Goal: Check status: Check status

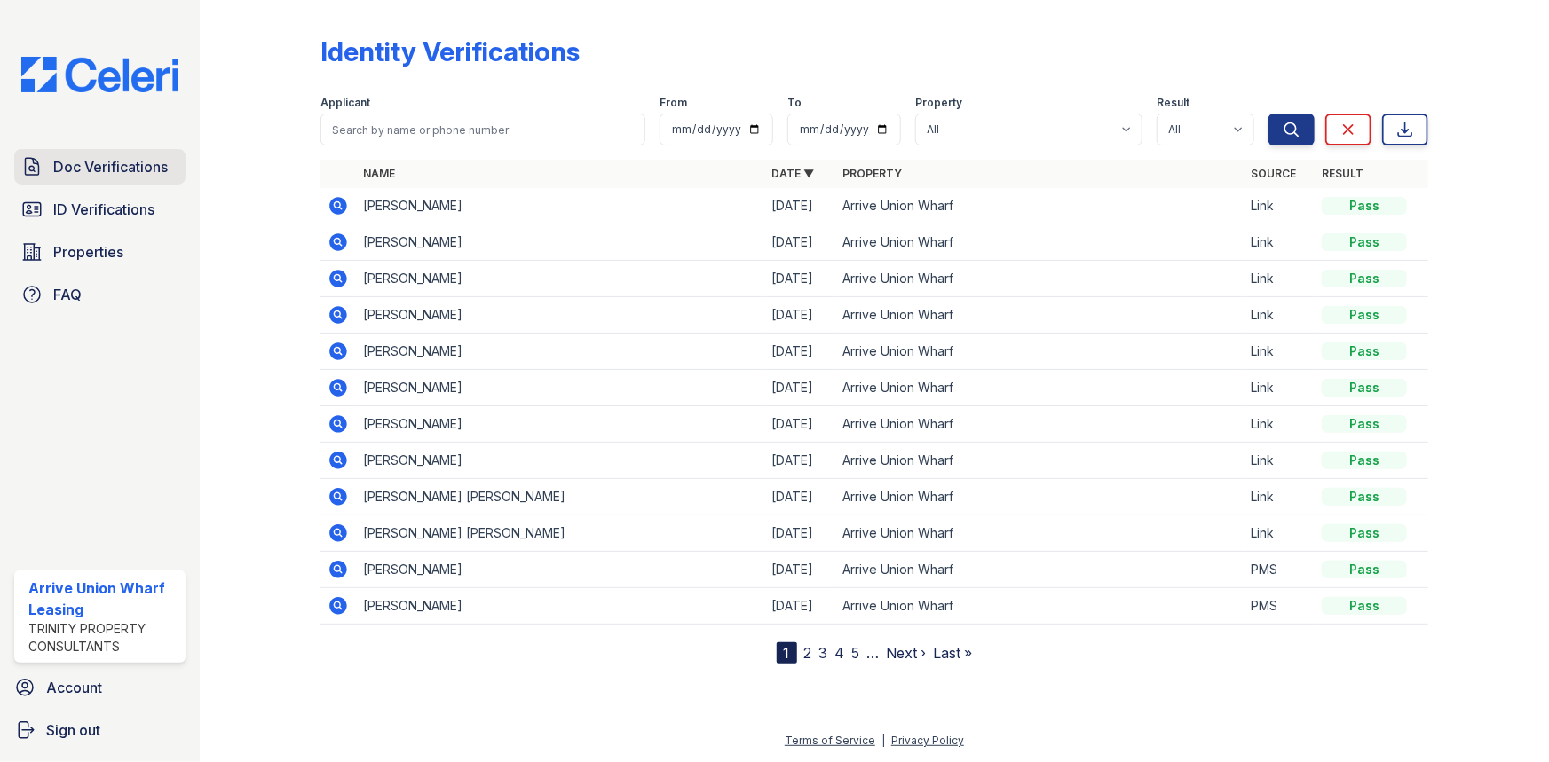
click at [107, 172] on span "Doc Verifications" at bounding box center [110, 166] width 114 height 21
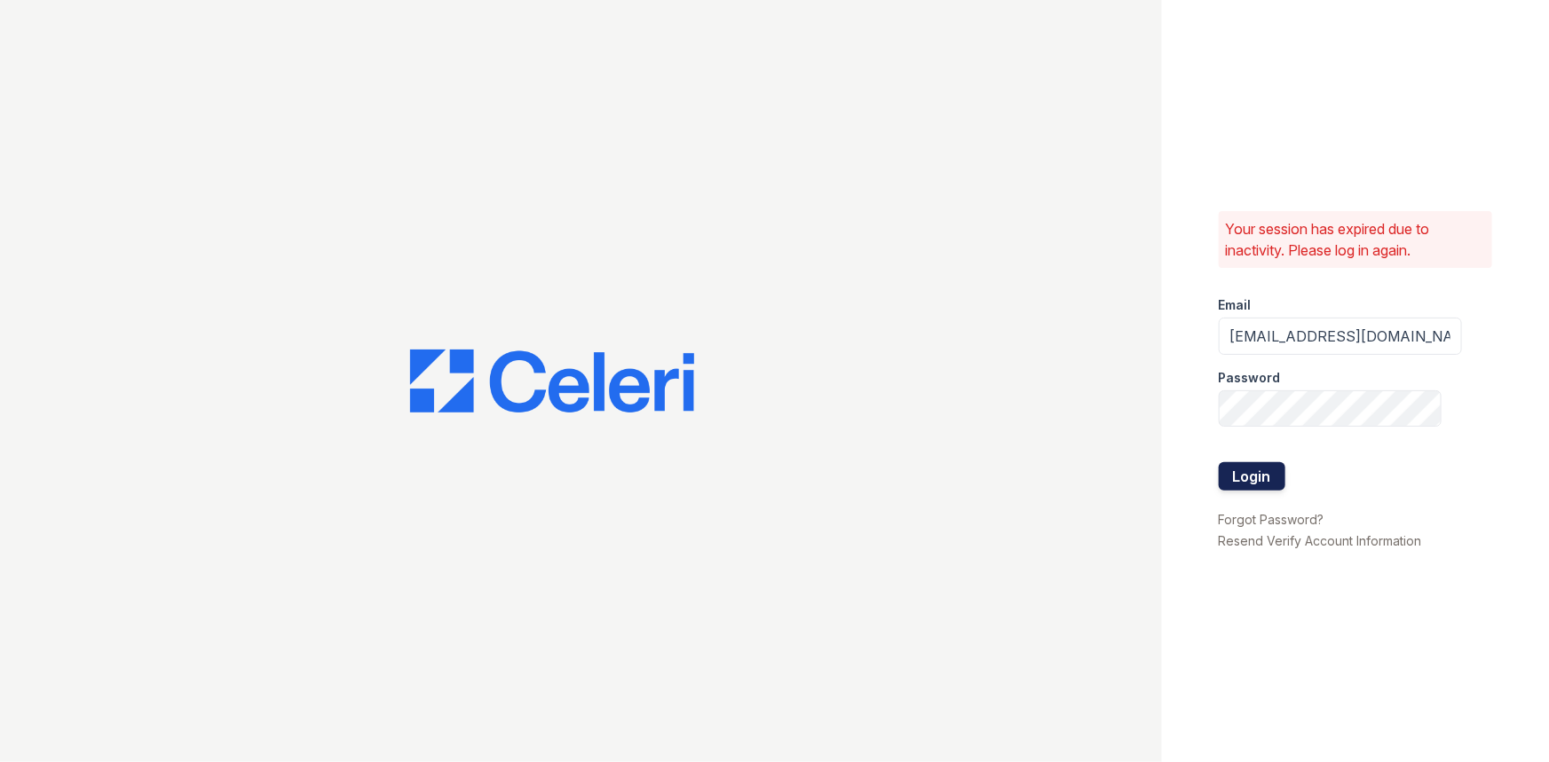
click at [1236, 475] on button "Login" at bounding box center [1252, 476] width 67 height 28
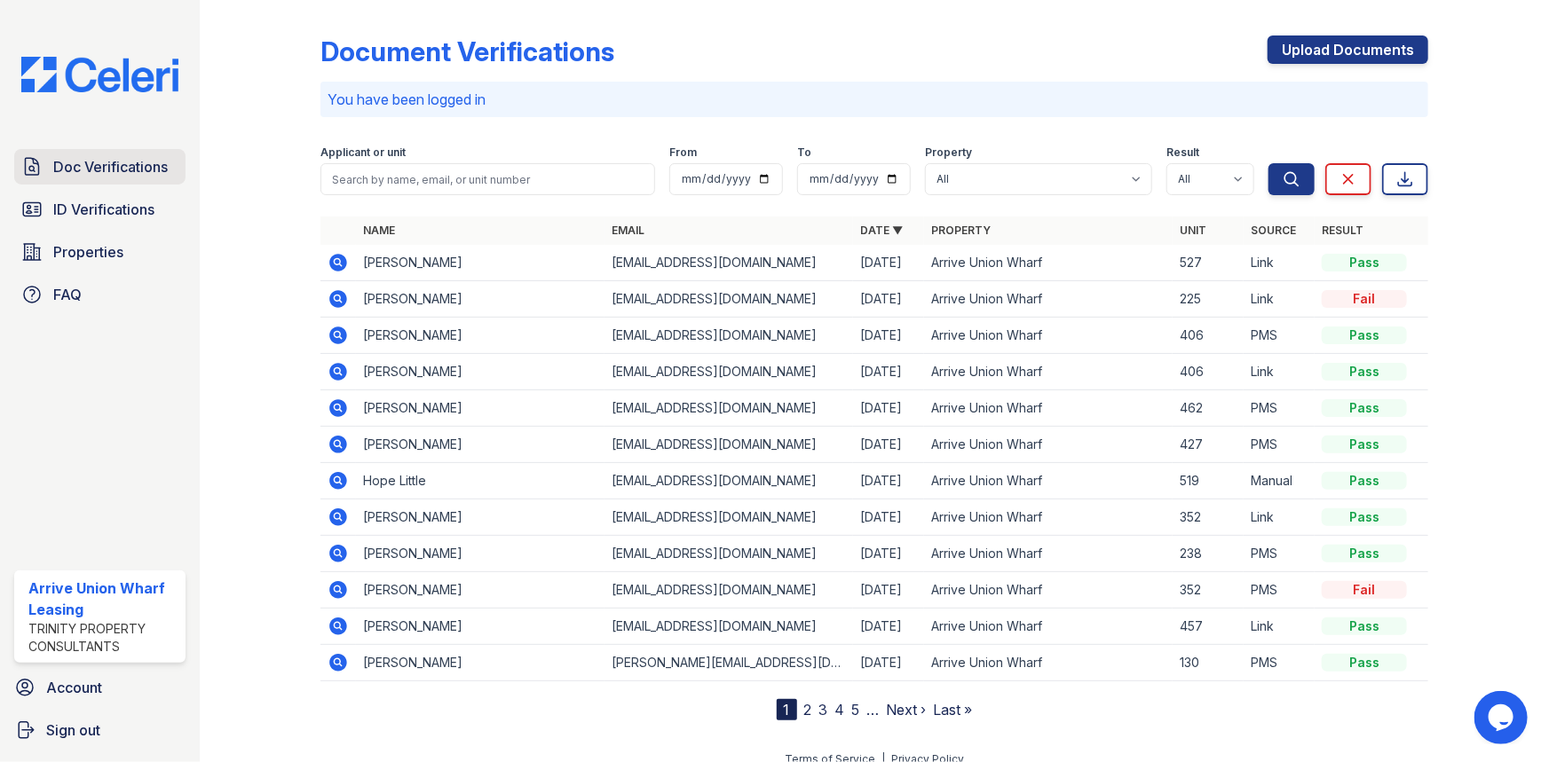
click at [78, 174] on span "Doc Verifications" at bounding box center [110, 166] width 114 height 21
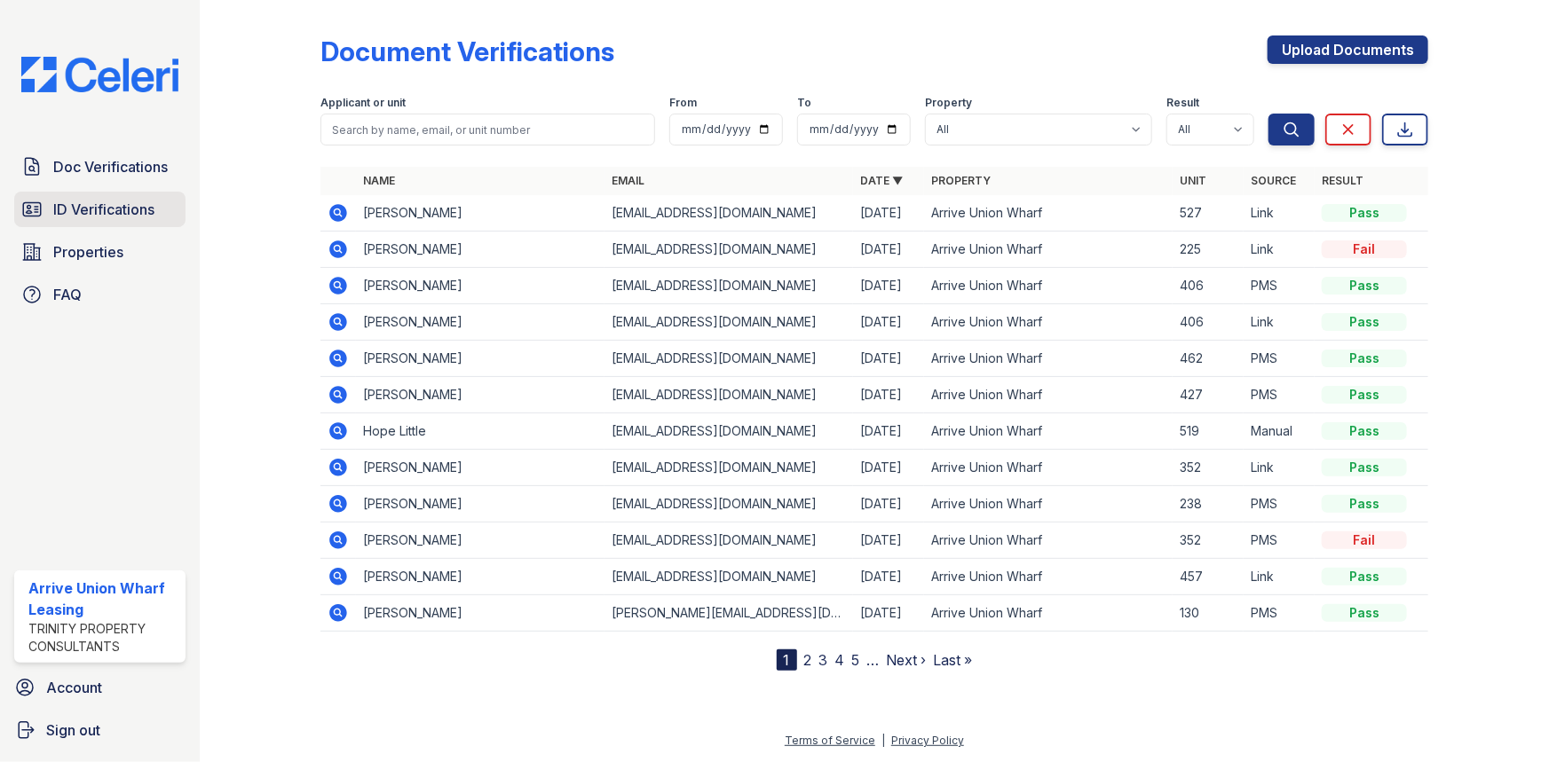
click at [114, 202] on span "ID Verifications" at bounding box center [103, 209] width 101 height 21
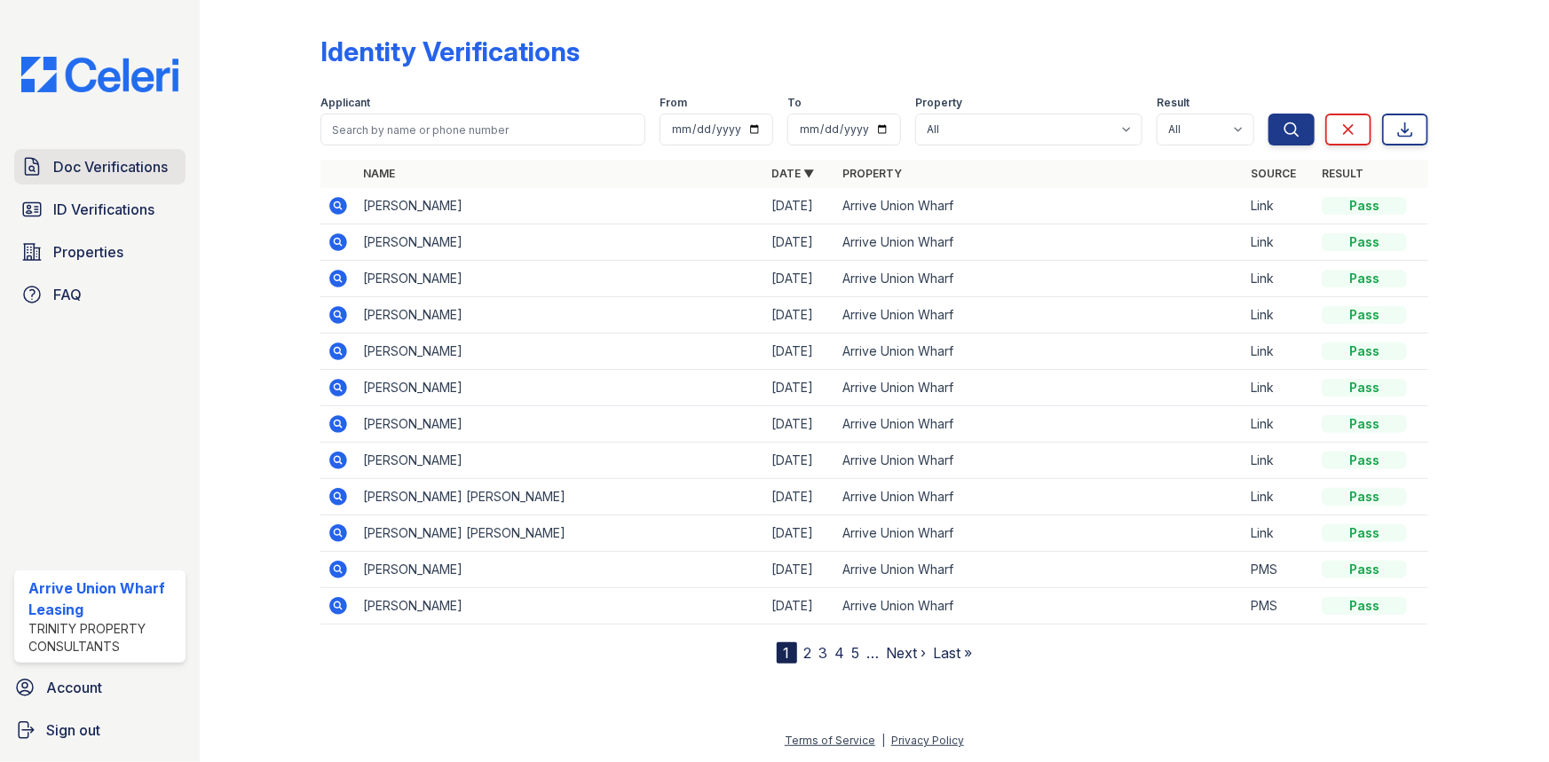
click at [114, 172] on span "Doc Verifications" at bounding box center [110, 166] width 114 height 21
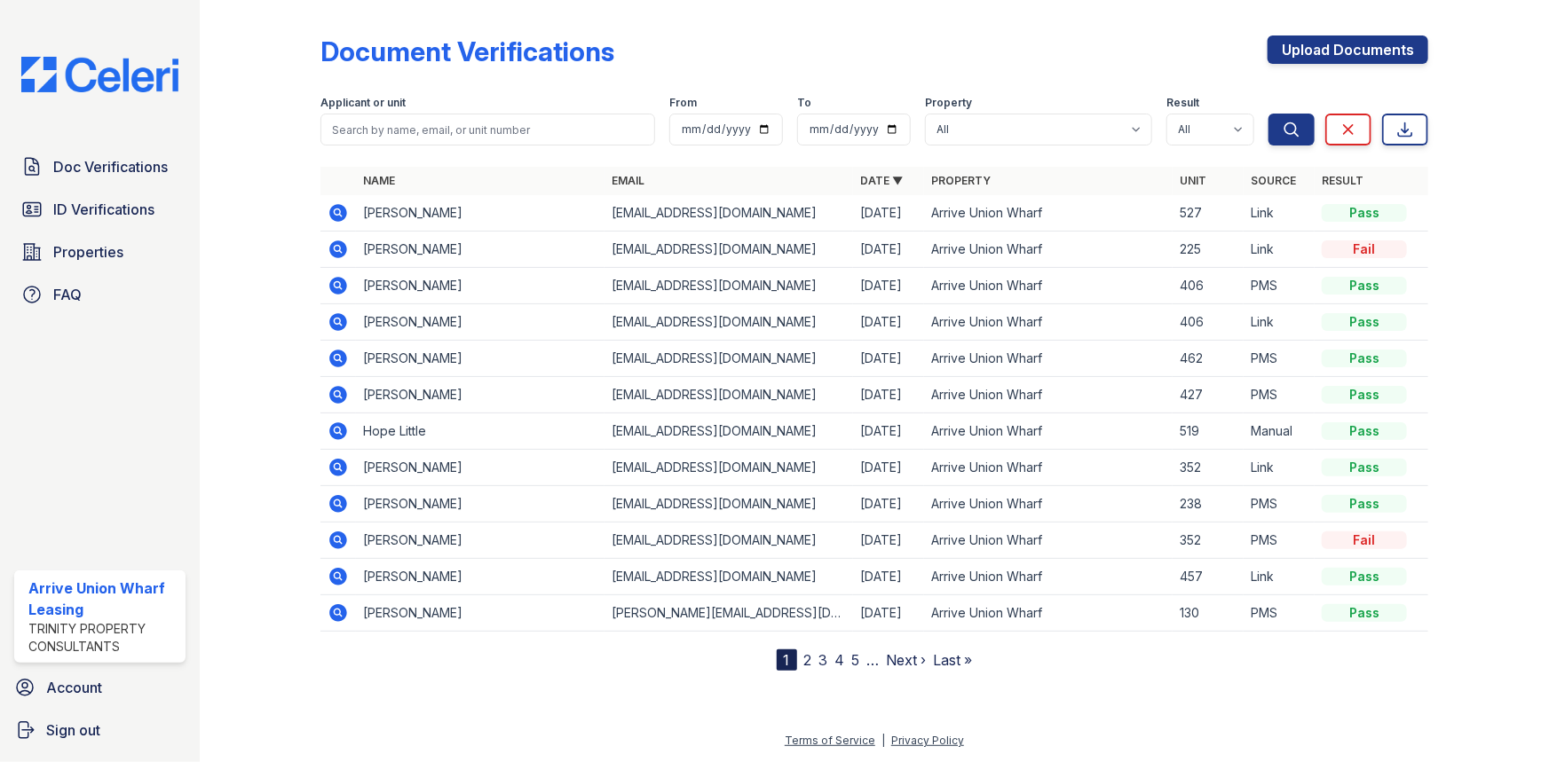
click at [334, 211] on icon at bounding box center [338, 212] width 21 height 21
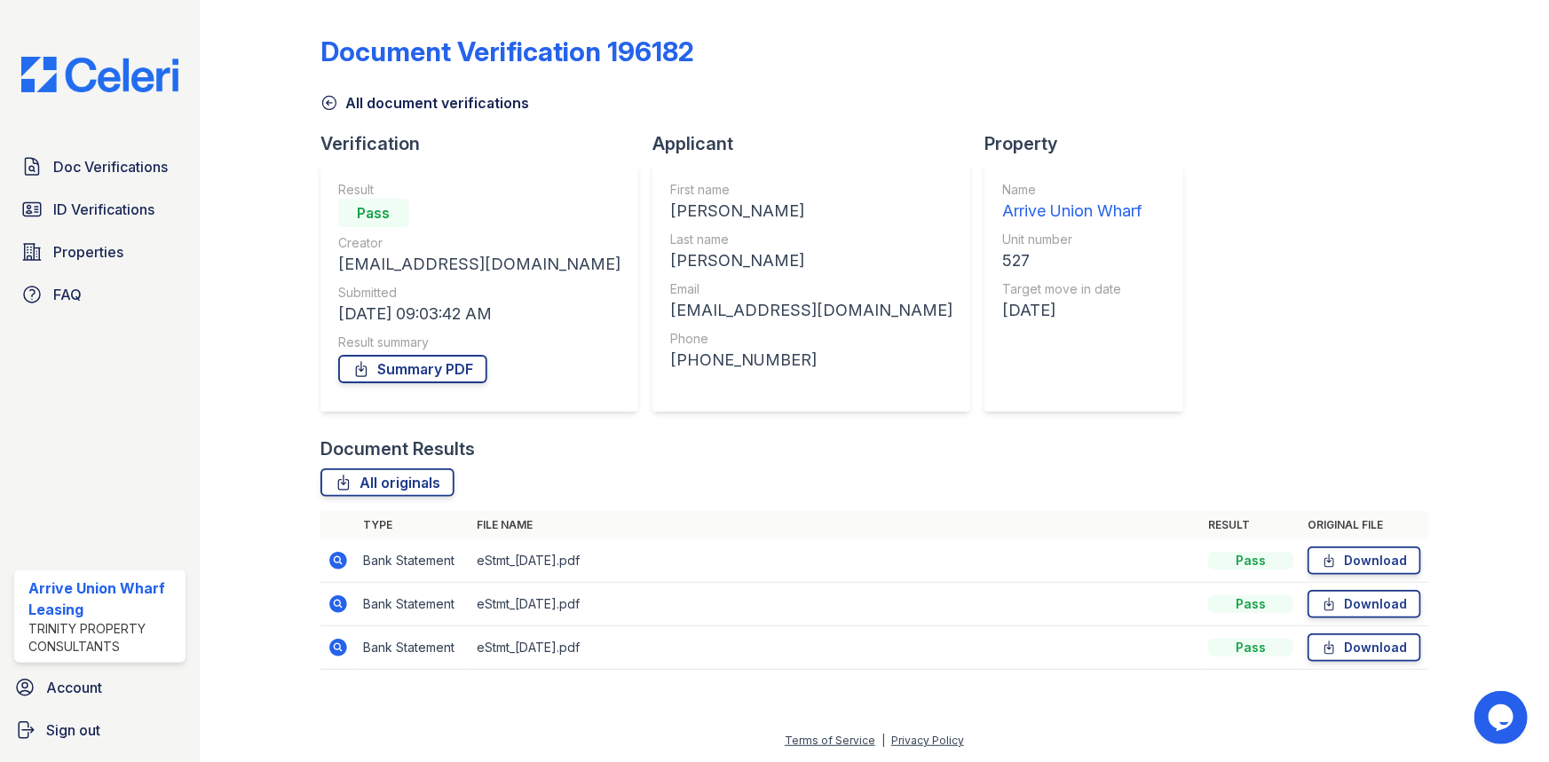
click at [334, 561] on icon at bounding box center [338, 560] width 21 height 21
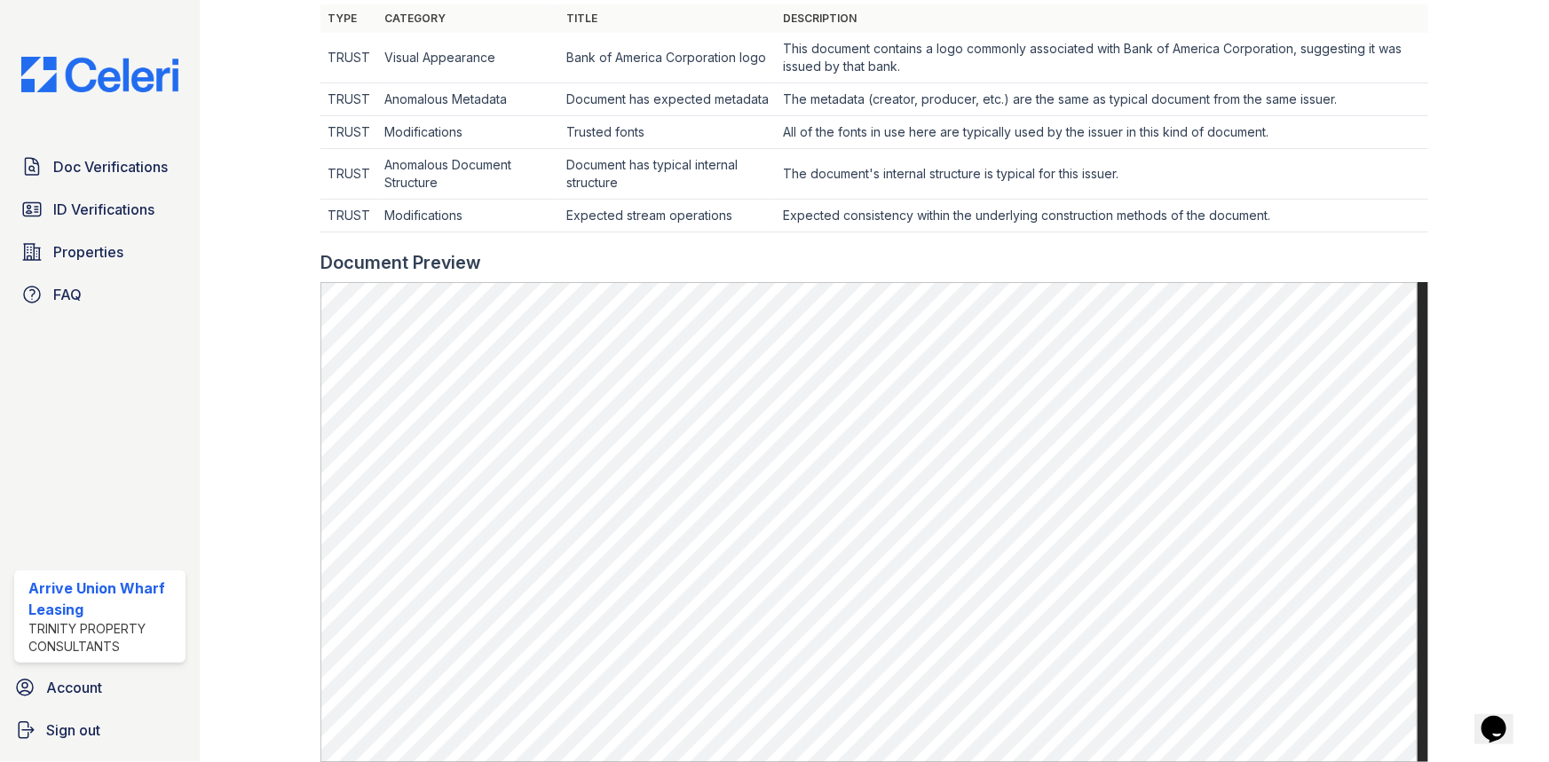
scroll to position [920, 0]
